Goal: Information Seeking & Learning: Learn about a topic

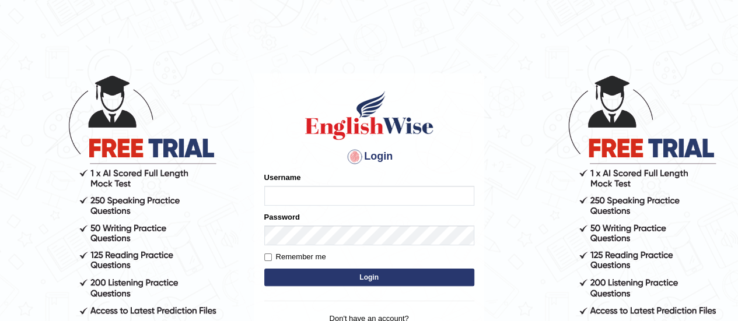
type input "AntoninoL"
click at [310, 276] on button "Login" at bounding box center [369, 277] width 210 height 17
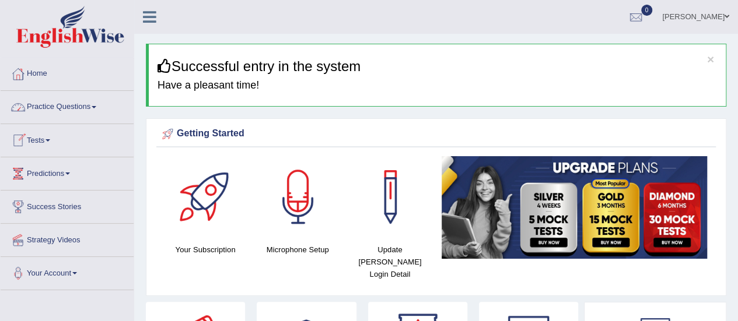
click at [71, 107] on link "Practice Questions" at bounding box center [67, 105] width 133 height 29
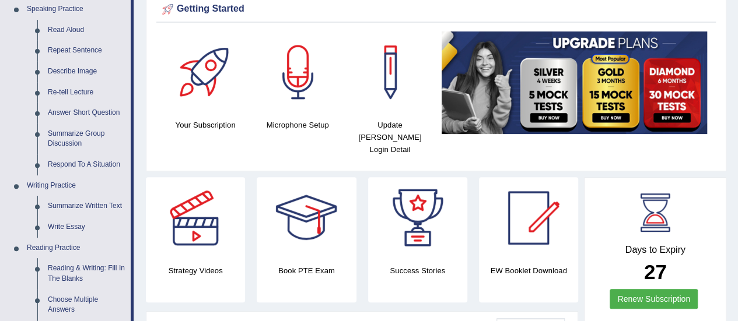
scroll to position [118, 0]
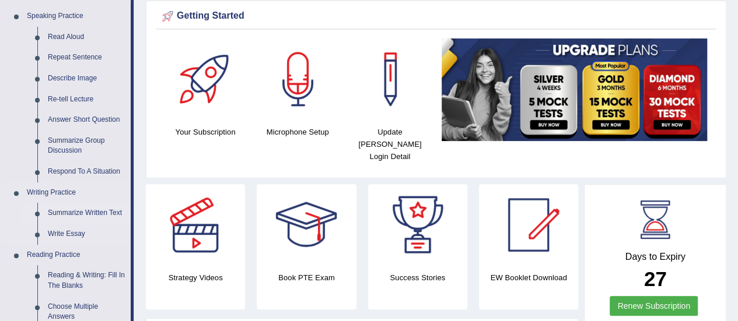
click at [74, 209] on link "Summarize Written Text" at bounding box center [87, 213] width 88 height 21
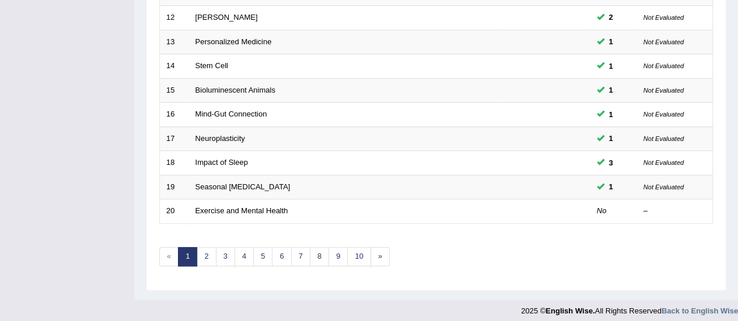
scroll to position [445, 0]
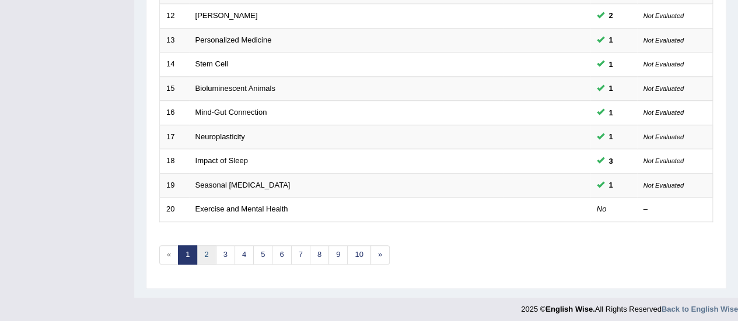
click at [208, 247] on link "2" at bounding box center [205, 254] width 19 height 19
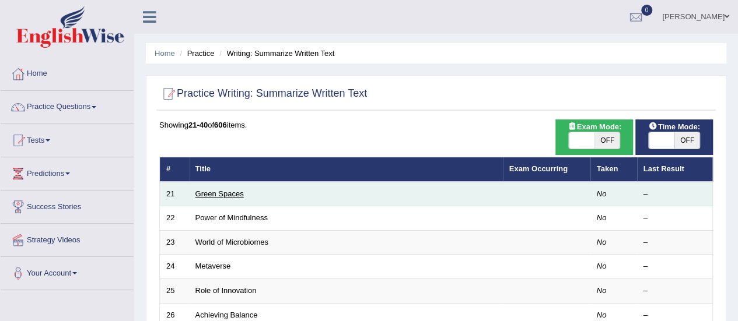
click at [227, 190] on link "Green Spaces" at bounding box center [219, 193] width 48 height 9
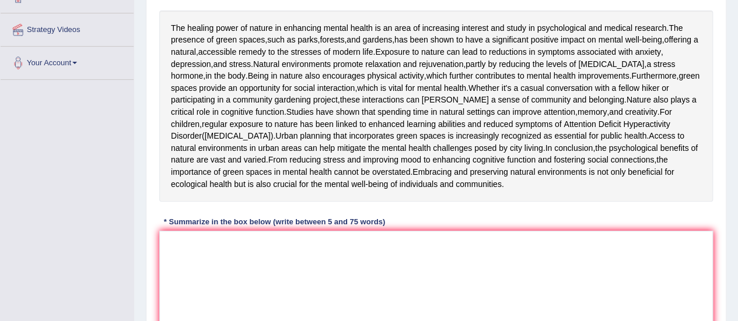
scroll to position [214, 0]
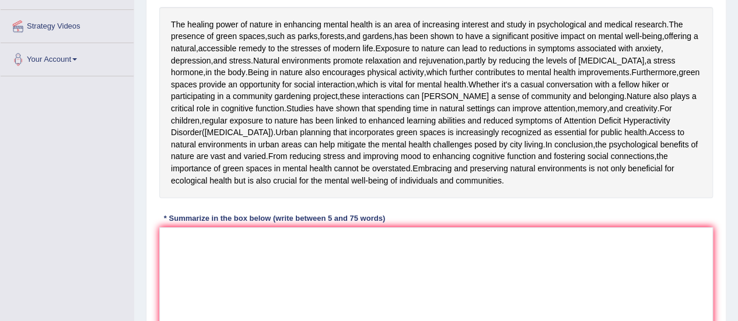
click at [736, 265] on div "Home Practice Writing: Summarize Written Text Green Spaces « Prev Next » Report…" at bounding box center [435, 91] width 603 height 610
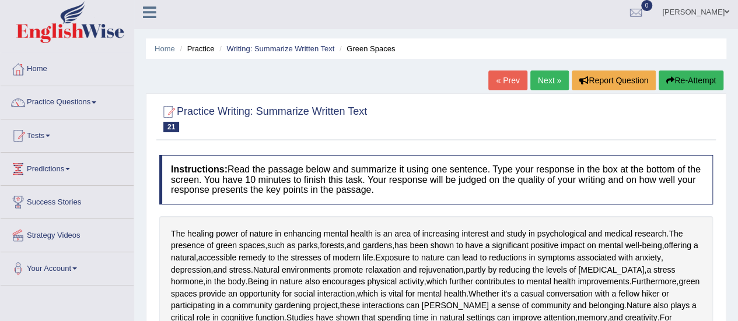
scroll to position [4, 0]
click at [549, 82] on link "Next »" at bounding box center [549, 81] width 38 height 20
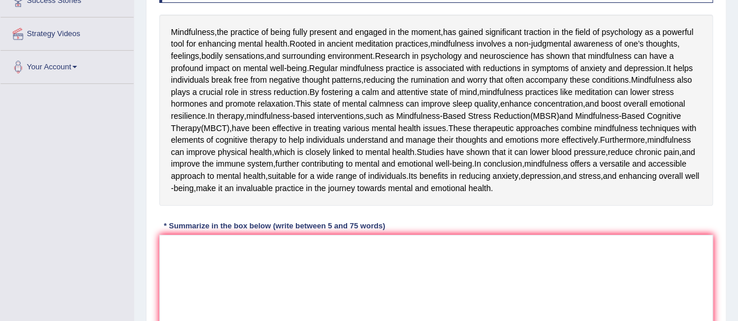
scroll to position [207, 0]
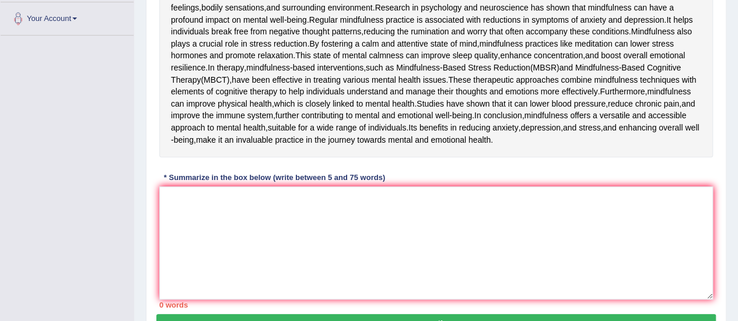
scroll to position [265, 0]
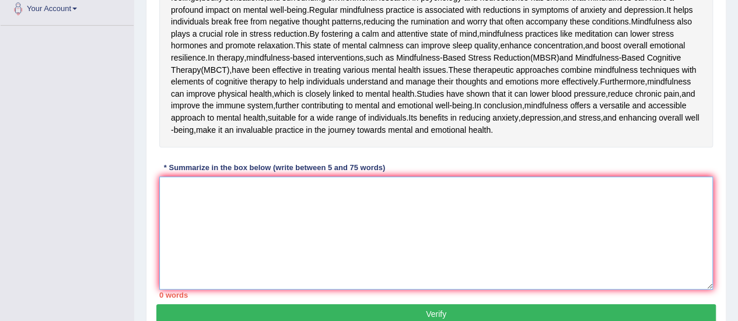
click at [352, 284] on textarea at bounding box center [435, 233] width 553 height 113
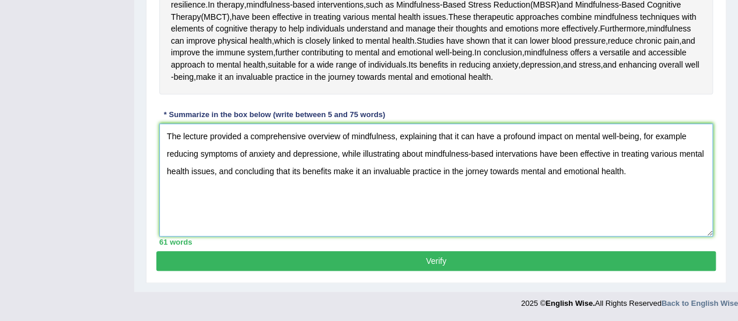
scroll to position [401, 0]
type textarea "The lecture provided a comprehensive overview of mindfulness, explaining that i…"
click at [520, 271] on button "Verify" at bounding box center [435, 261] width 559 height 20
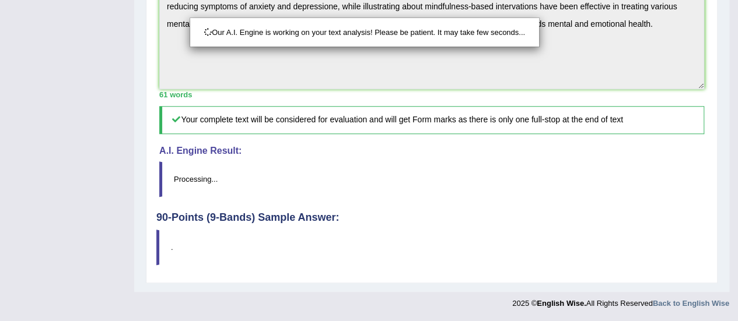
scroll to position [506, 0]
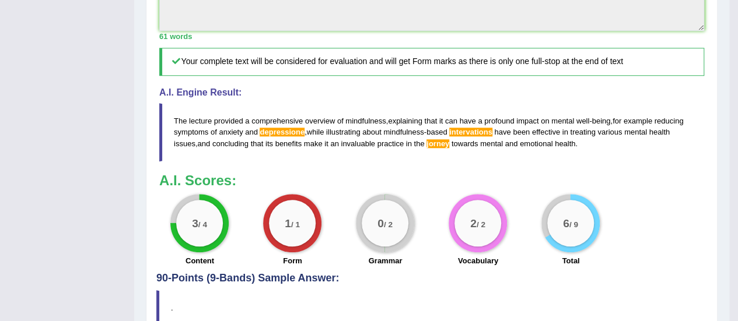
drag, startPoint x: 746, startPoint y: 180, endPoint x: 746, endPoint y: 241, distance: 61.2
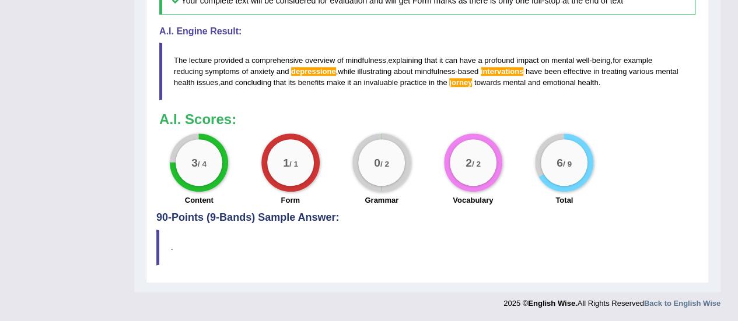
scroll to position [583, 0]
